Goal: Information Seeking & Learning: Learn about a topic

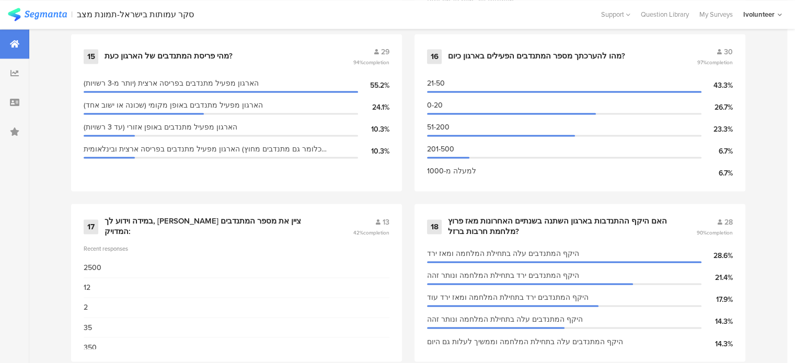
scroll to position [1453, 0]
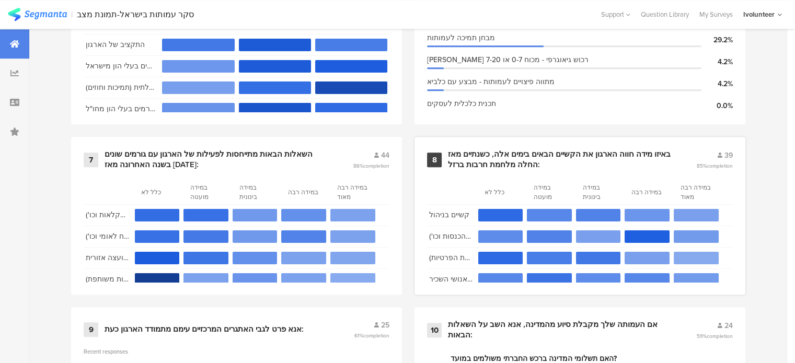
click at [587, 152] on div "באיזו מידה חווה הארגון את הקשיים הבאים בימים אלה, כשנתיים מאז החלה מלחמת חרבות …" at bounding box center [559, 159] width 223 height 20
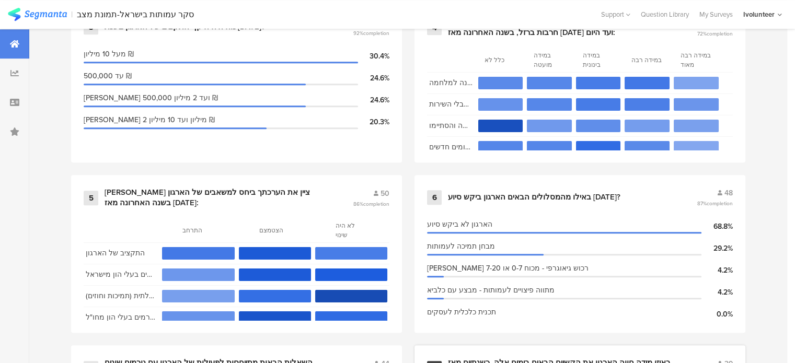
scroll to position [669, 0]
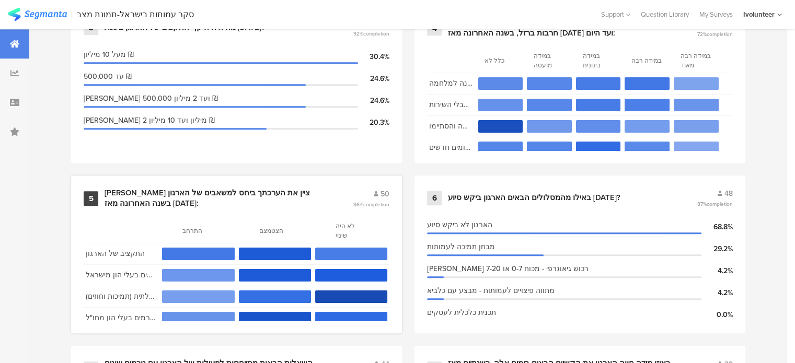
click at [304, 189] on div "[PERSON_NAME] ציין את הערכתך ביחס למשאבים של הארגון בשנה האחרונה מאז [DATE]:" at bounding box center [216, 198] width 223 height 20
